Goal: Task Accomplishment & Management: Contribute content

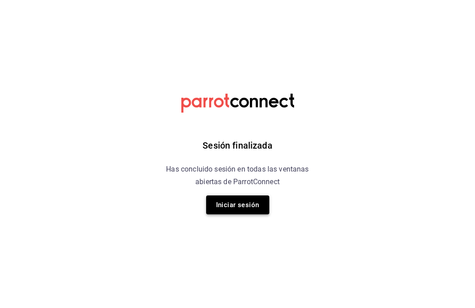
click at [236, 204] on button "Iniciar sesión" at bounding box center [237, 205] width 63 height 19
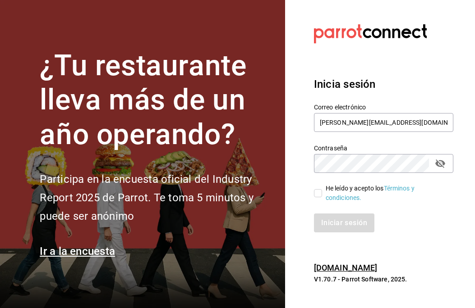
click at [321, 192] on input "He leído y acepto los Términos y condiciones." at bounding box center [318, 193] width 8 height 8
checkbox input "true"
click at [343, 225] on button "Iniciar sesión" at bounding box center [344, 223] width 61 height 19
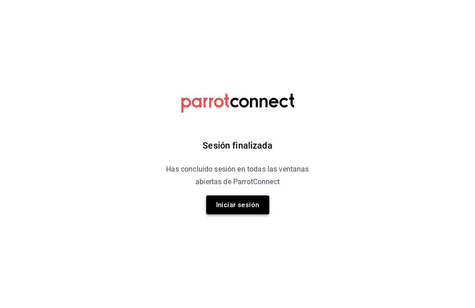
click at [252, 201] on button "Iniciar sesión" at bounding box center [237, 205] width 63 height 19
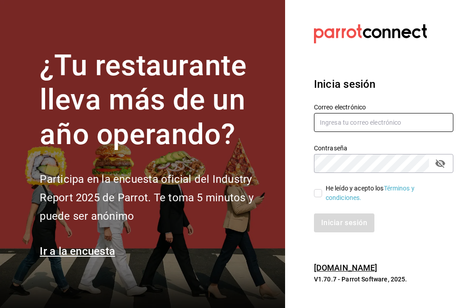
type input "[PERSON_NAME][EMAIL_ADDRESS][DOMAIN_NAME]"
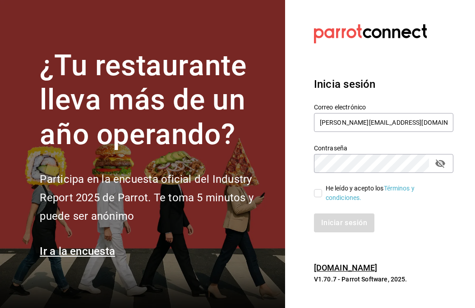
click at [315, 196] on input "He leído y acepto los Términos y condiciones." at bounding box center [318, 193] width 8 height 8
checkbox input "true"
click at [345, 224] on button "Iniciar sesión" at bounding box center [344, 223] width 61 height 19
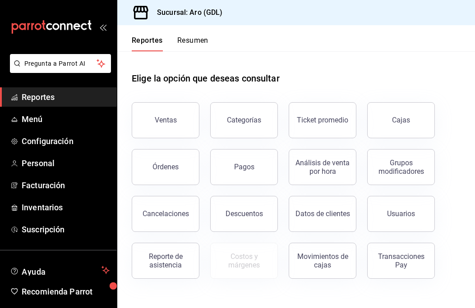
scroll to position [24, 0]
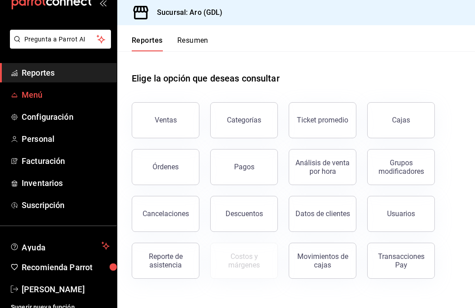
click at [59, 98] on span "Menú" at bounding box center [66, 95] width 88 height 12
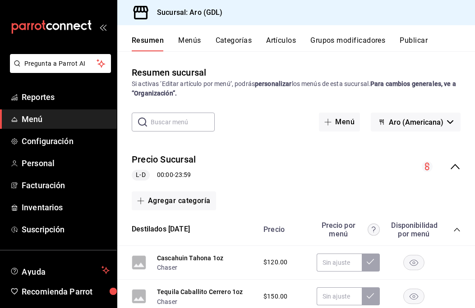
click at [285, 40] on button "Artículos" at bounding box center [281, 43] width 30 height 15
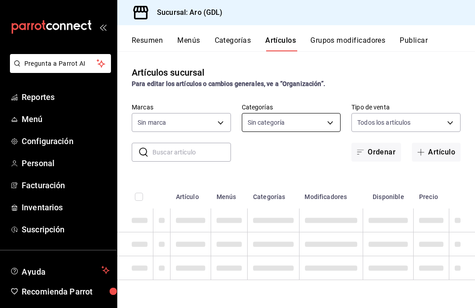
type input "927957ce-8b06-47eb-93d9-eae500ad48b7"
type input "bf07ac87-a01a-4eda-b3a1-07b486d8ec27,6ad8b5a0-a8c4-4a56-8152-db4d8c34497a,33c18…"
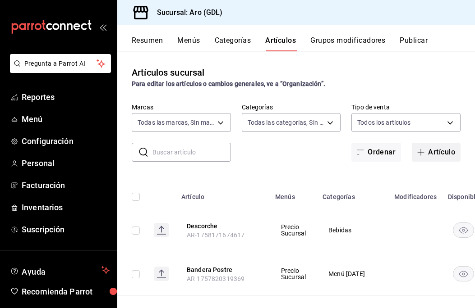
click at [421, 151] on icon "button" at bounding box center [420, 152] width 7 height 7
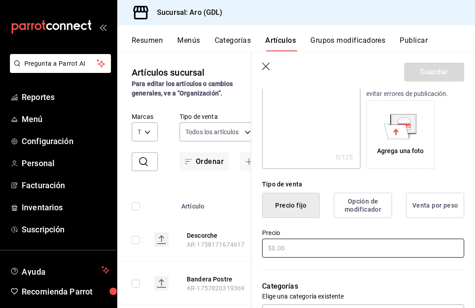
scroll to position [179, 0]
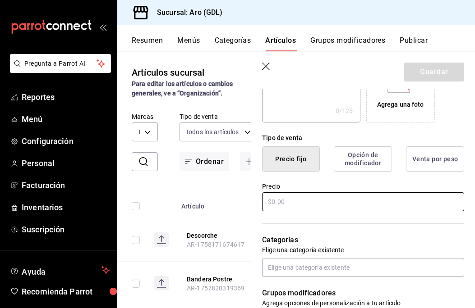
type input "Negroni clásico"
click at [324, 199] on input "text" at bounding box center [363, 202] width 202 height 19
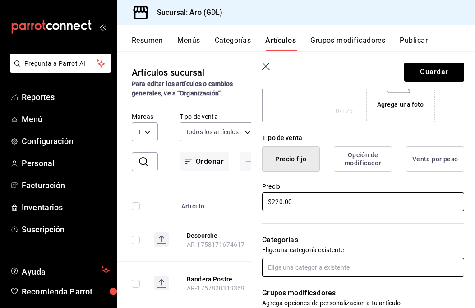
type input "$220.00"
click at [315, 270] on input "text" at bounding box center [363, 267] width 202 height 19
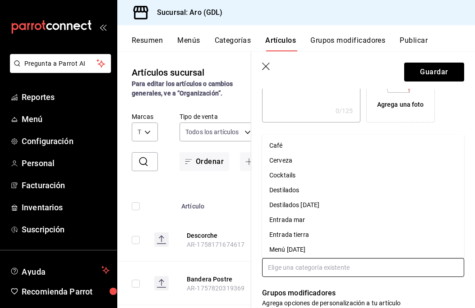
scroll to position [0, 0]
click at [308, 204] on li "Cocktails" at bounding box center [363, 205] width 202 height 15
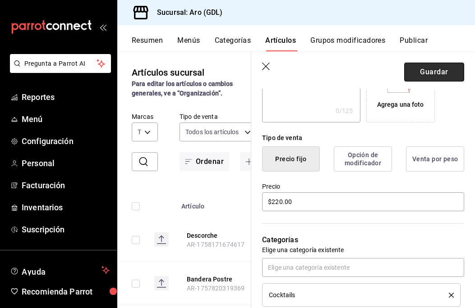
click at [452, 74] on button "Guardar" at bounding box center [434, 72] width 60 height 19
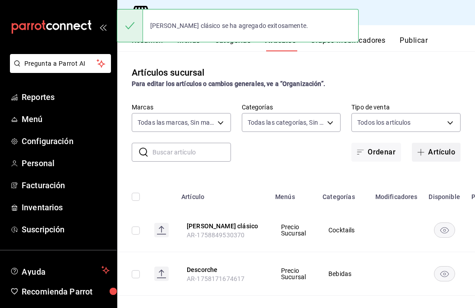
click at [423, 151] on icon "button" at bounding box center [420, 152] width 7 height 7
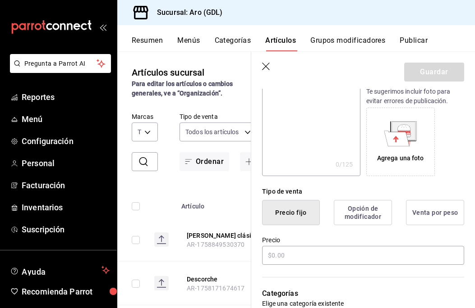
scroll to position [180, 0]
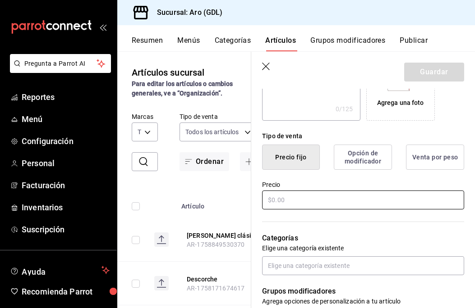
type input "Negroni blanco"
click at [357, 199] on input "text" at bounding box center [363, 200] width 202 height 19
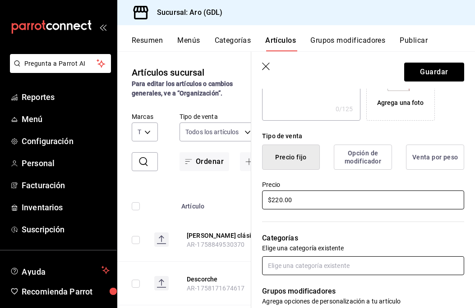
type input "$220.00"
click at [363, 264] on input "text" at bounding box center [363, 266] width 202 height 19
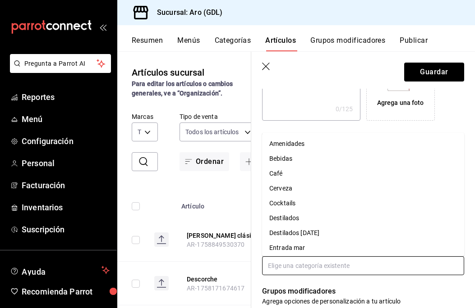
scroll to position [5, 0]
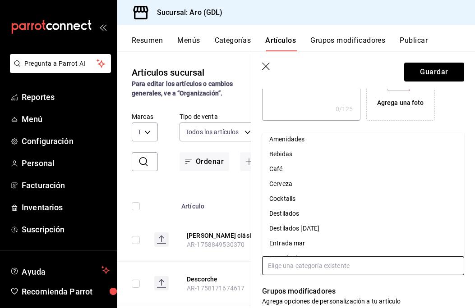
click at [332, 204] on li "Cocktails" at bounding box center [363, 199] width 202 height 15
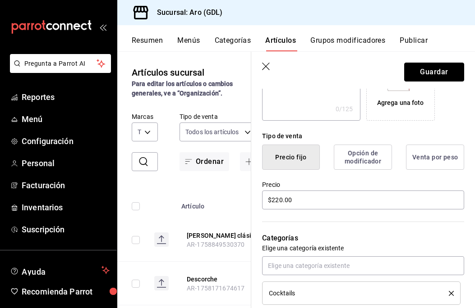
click at [451, 68] on button "Guardar" at bounding box center [434, 72] width 60 height 19
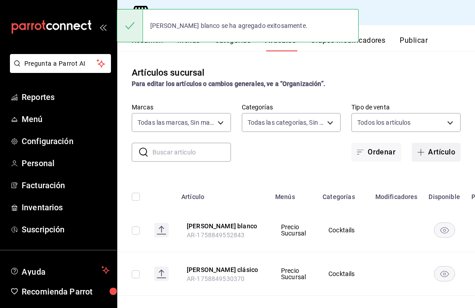
click at [422, 152] on icon "button" at bounding box center [420, 152] width 7 height 7
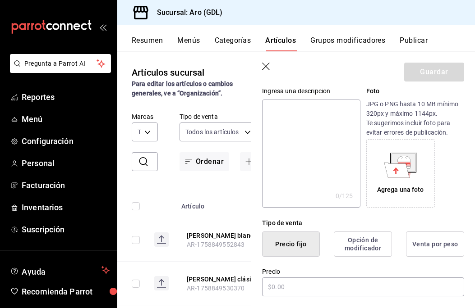
scroll to position [136, 0]
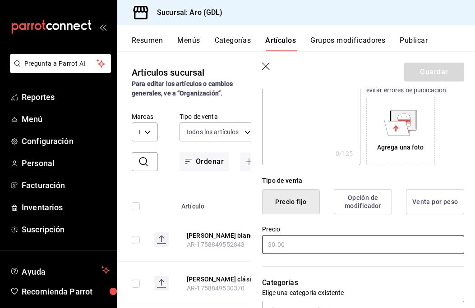
type input "Aro Negroni"
click at [345, 246] on input "text" at bounding box center [363, 244] width 202 height 19
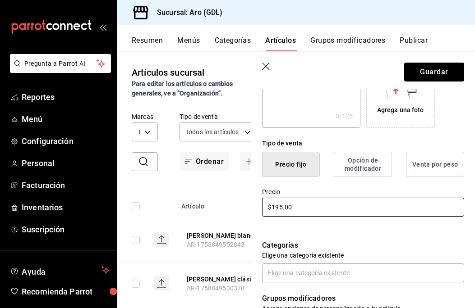
scroll to position [184, 0]
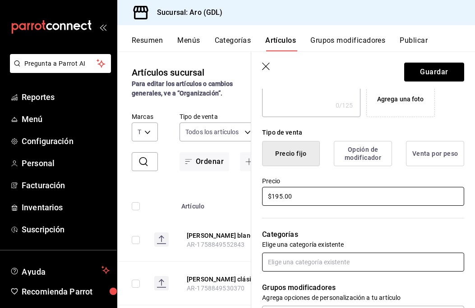
type input "$195.00"
click at [351, 265] on input "text" at bounding box center [363, 262] width 202 height 19
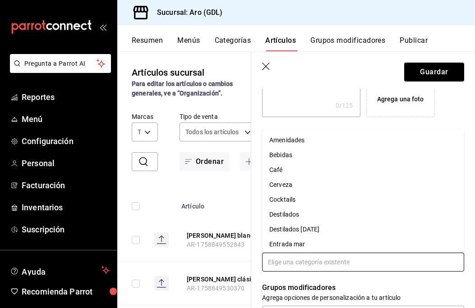
click at [329, 199] on li "Cocktails" at bounding box center [363, 200] width 202 height 15
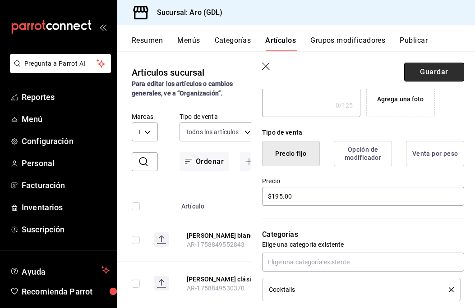
click at [430, 73] on button "Guardar" at bounding box center [434, 72] width 60 height 19
